Goal: Transaction & Acquisition: Purchase product/service

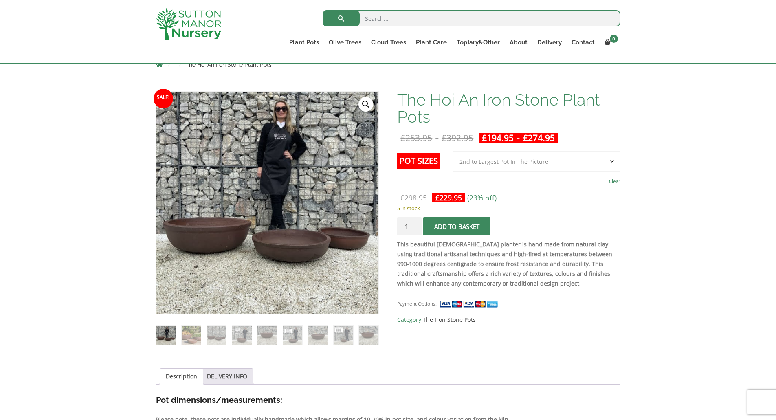
scroll to position [122, 0]
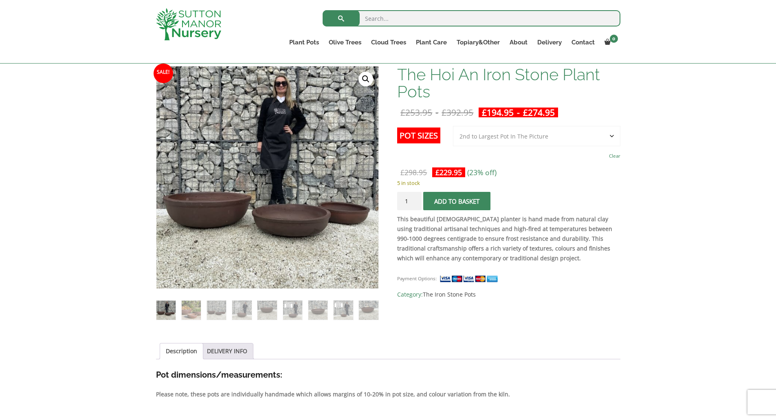
click at [544, 137] on select "Choose an option 3rd to Largest Pot In The Picture 2nd to Largest Pot In The Pi…" at bounding box center [536, 136] width 167 height 20
select select "Largest pot In The Picture"
click at [453, 126] on select "Choose an option 3rd to Largest Pot In The Picture 2nd to Largest Pot In The Pi…" at bounding box center [536, 136] width 167 height 20
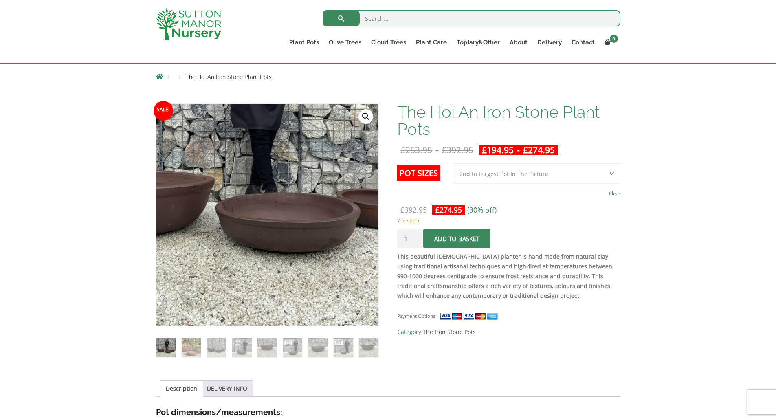
scroll to position [81, 0]
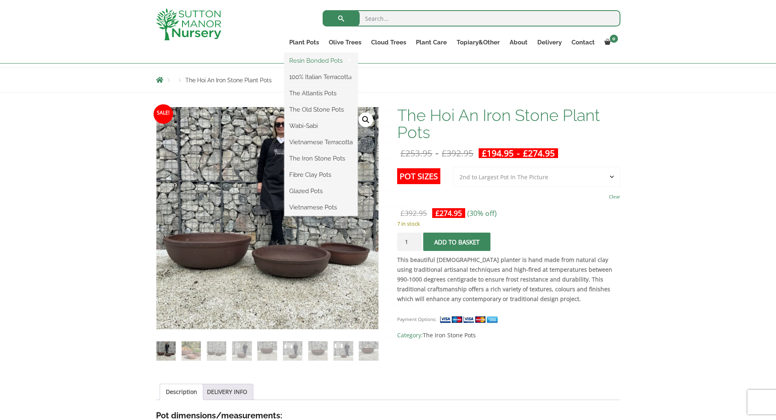
click at [305, 61] on link "Resin Bonded Pots" at bounding box center [320, 61] width 73 height 12
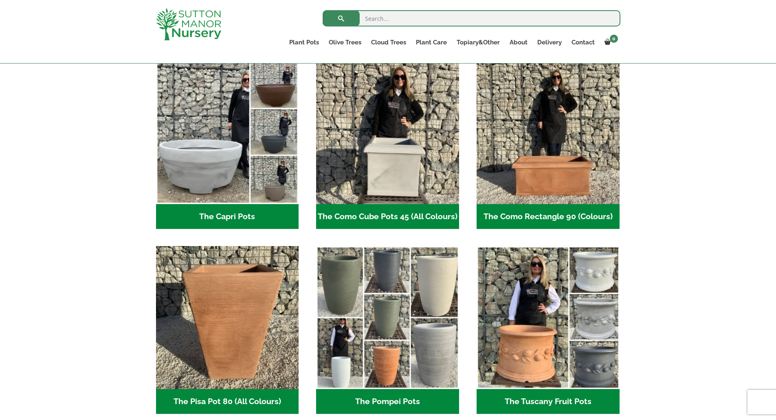
scroll to position [326, 0]
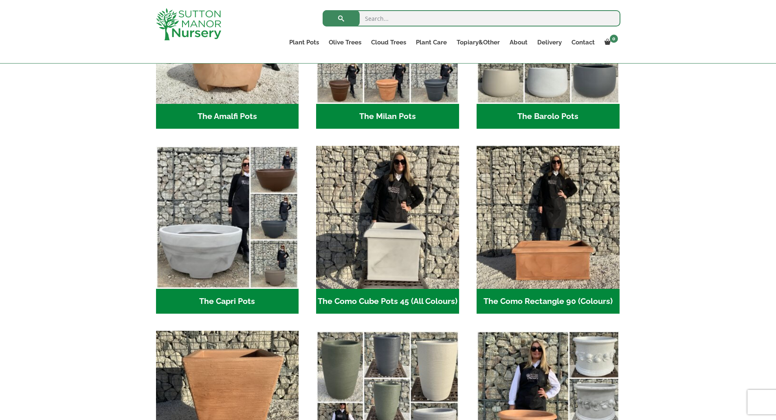
click at [237, 301] on h2 "The Capri Pots (34)" at bounding box center [227, 301] width 143 height 25
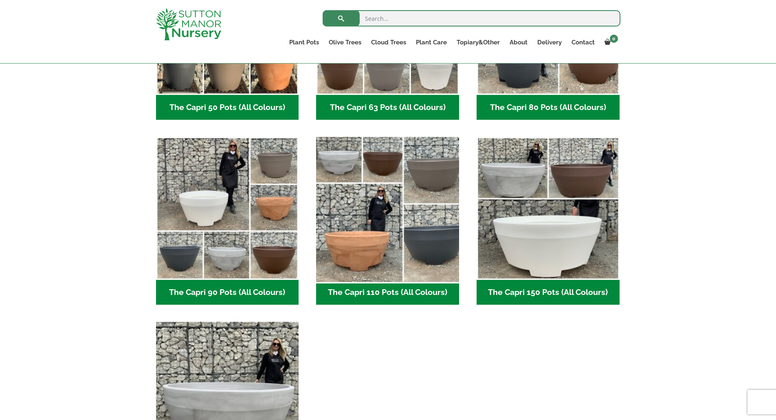
scroll to position [326, 0]
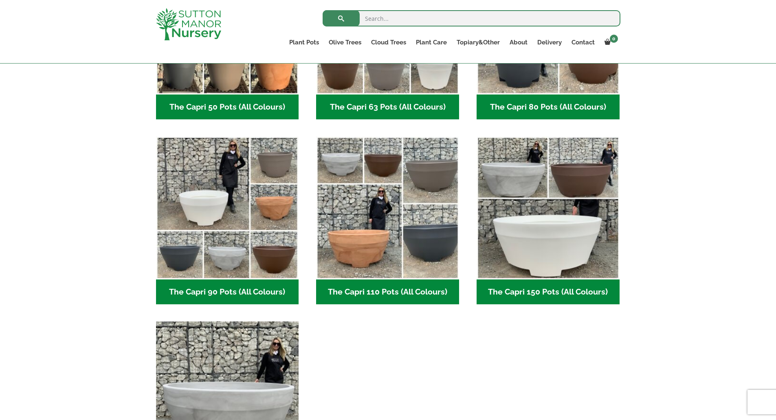
click at [403, 292] on h2 "The Capri 110 Pots (All Colours) (5)" at bounding box center [387, 291] width 143 height 25
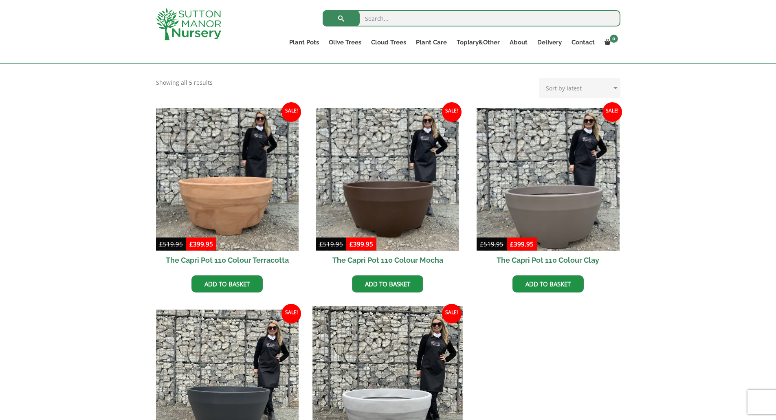
scroll to position [204, 0]
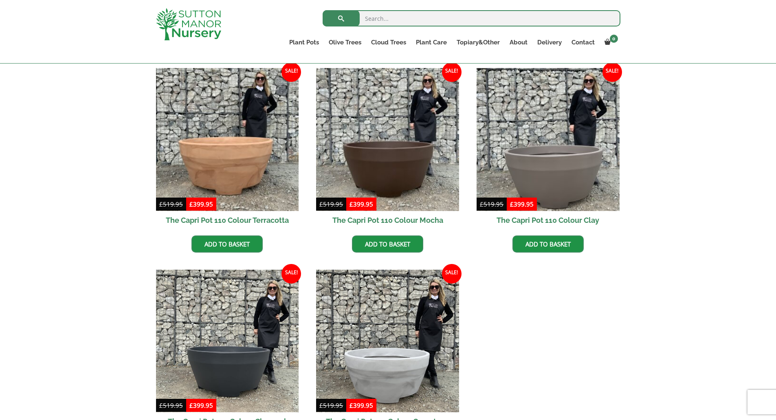
click at [386, 215] on h2 "The Capri Pot 110 Colour Mocha" at bounding box center [387, 220] width 143 height 18
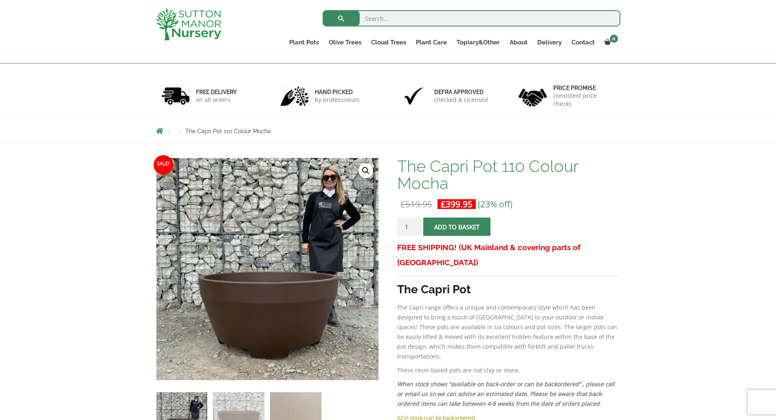
scroll to position [163, 0]
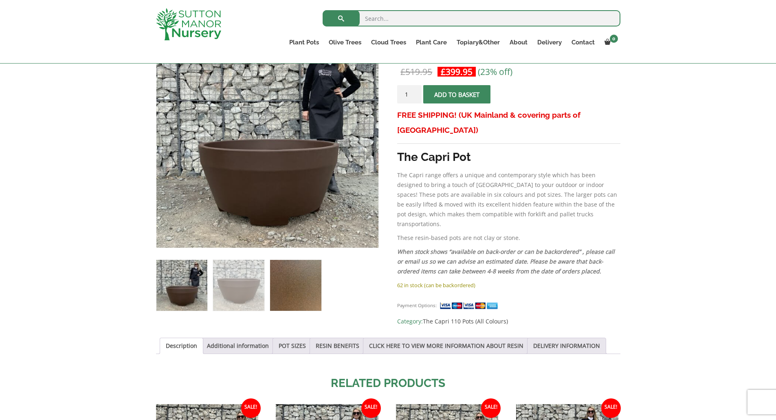
click at [295, 288] on img at bounding box center [295, 285] width 51 height 51
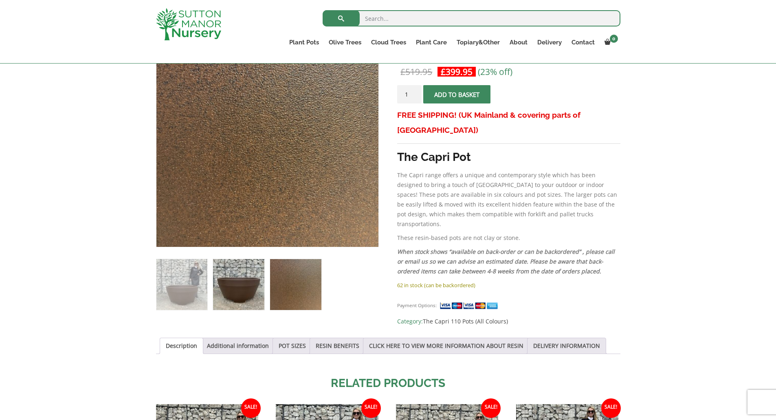
click at [258, 288] on img at bounding box center [238, 284] width 51 height 51
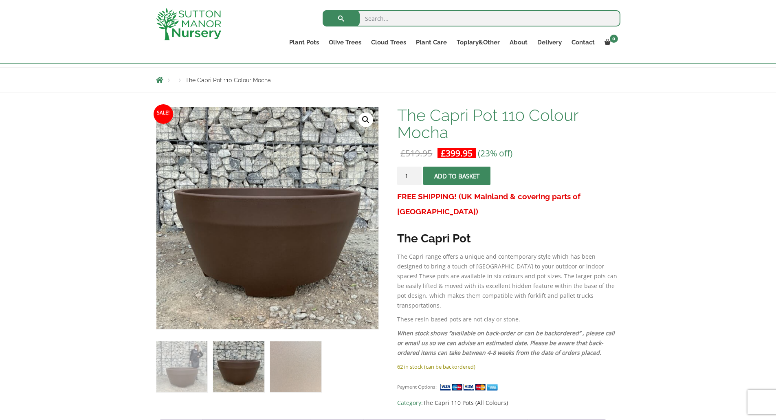
scroll to position [41, 0]
